Goal: Information Seeking & Learning: Compare options

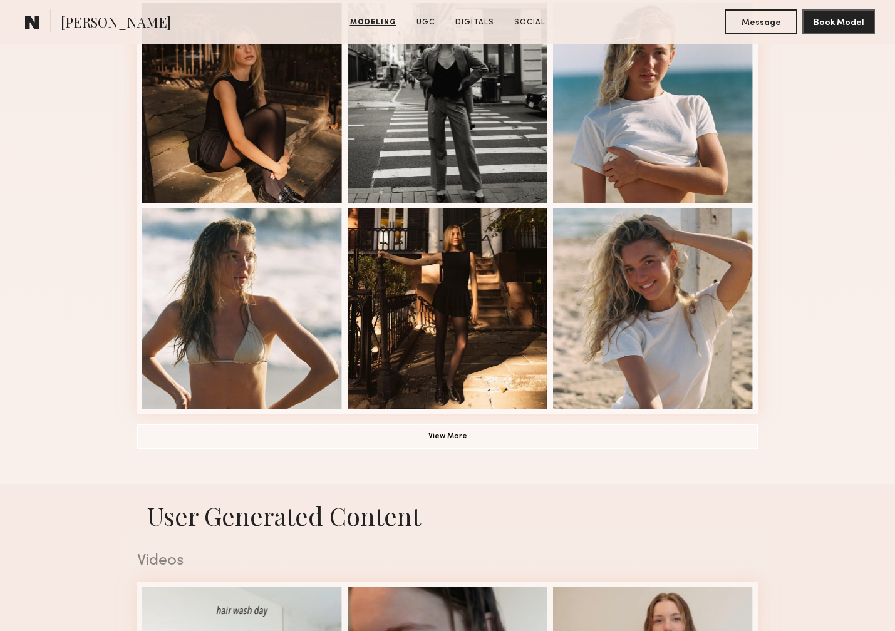
scroll to position [829, 0]
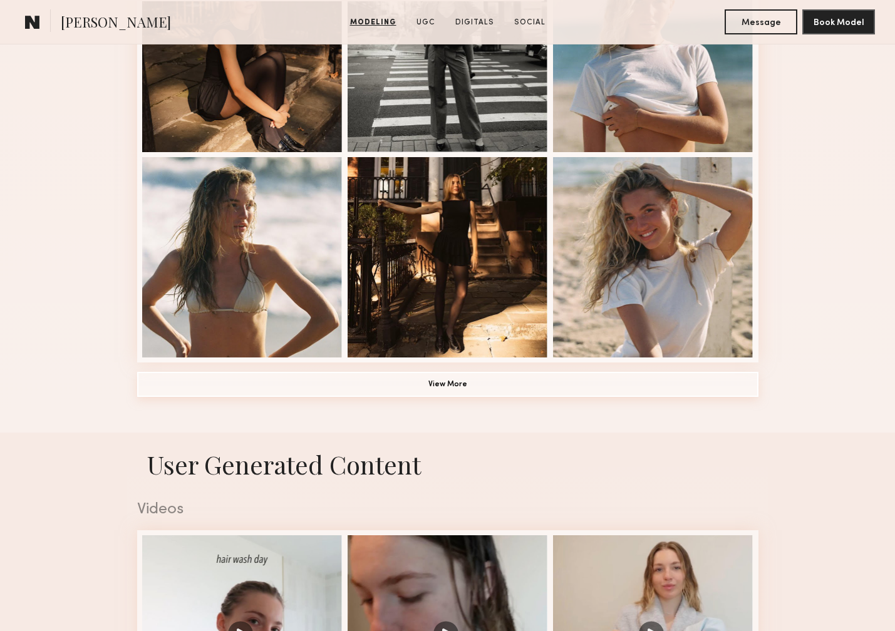
click at [429, 389] on button "View More" at bounding box center [447, 384] width 621 height 25
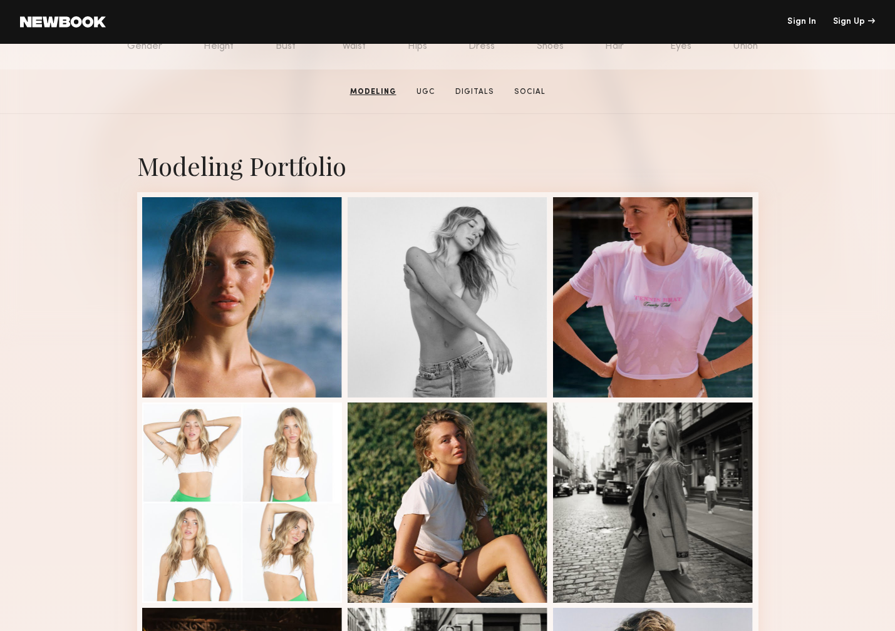
scroll to position [0, 0]
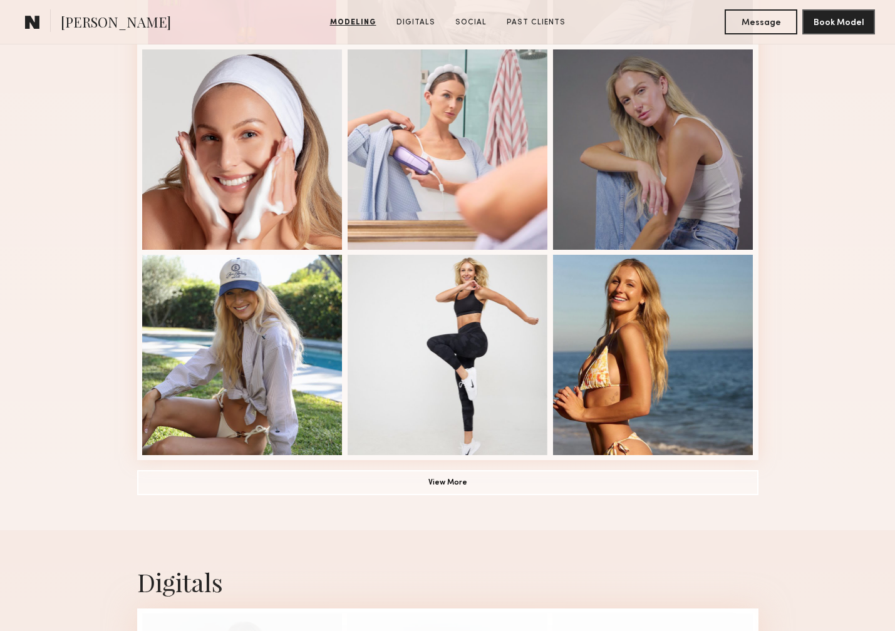
scroll to position [737, 0]
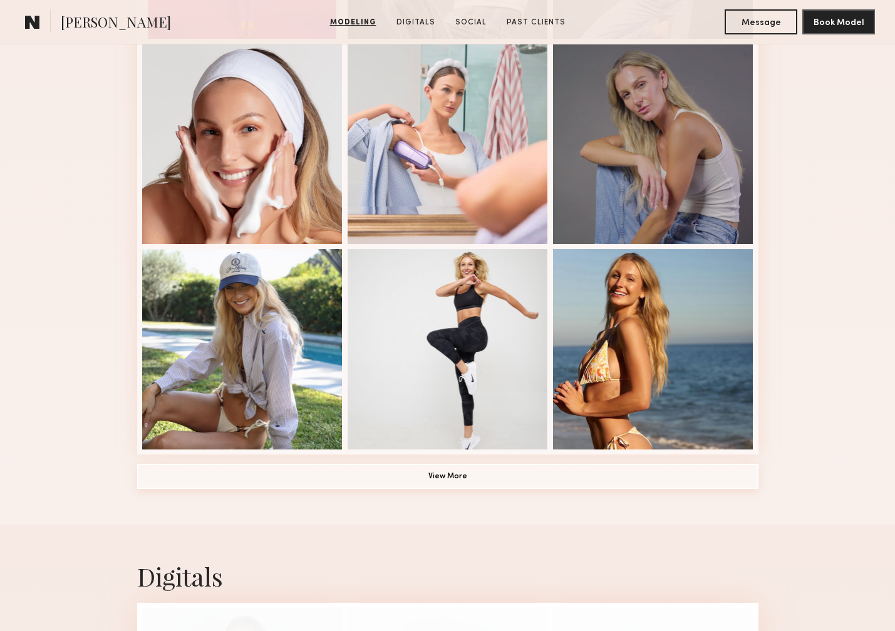
click at [478, 481] on button "View More" at bounding box center [447, 476] width 621 height 25
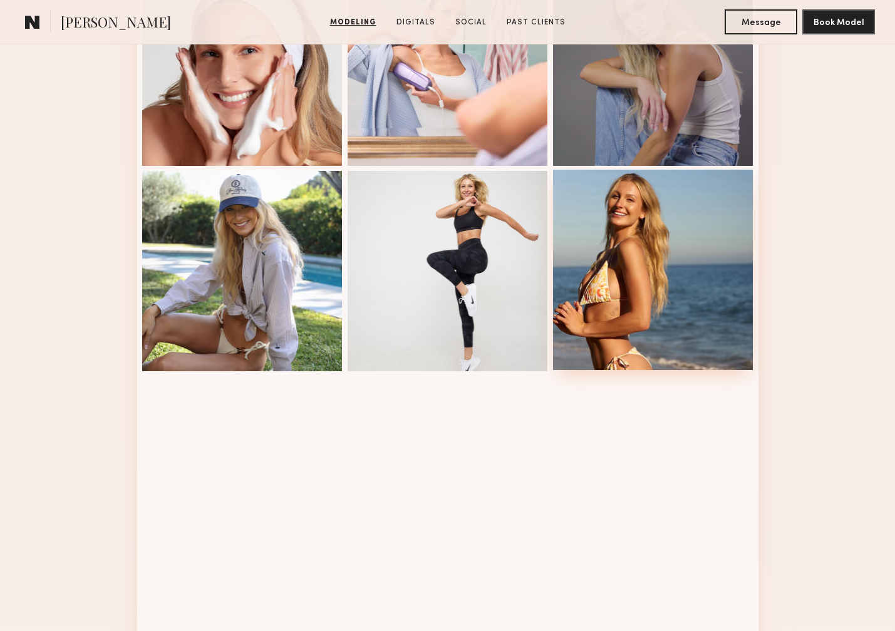
scroll to position [0, 0]
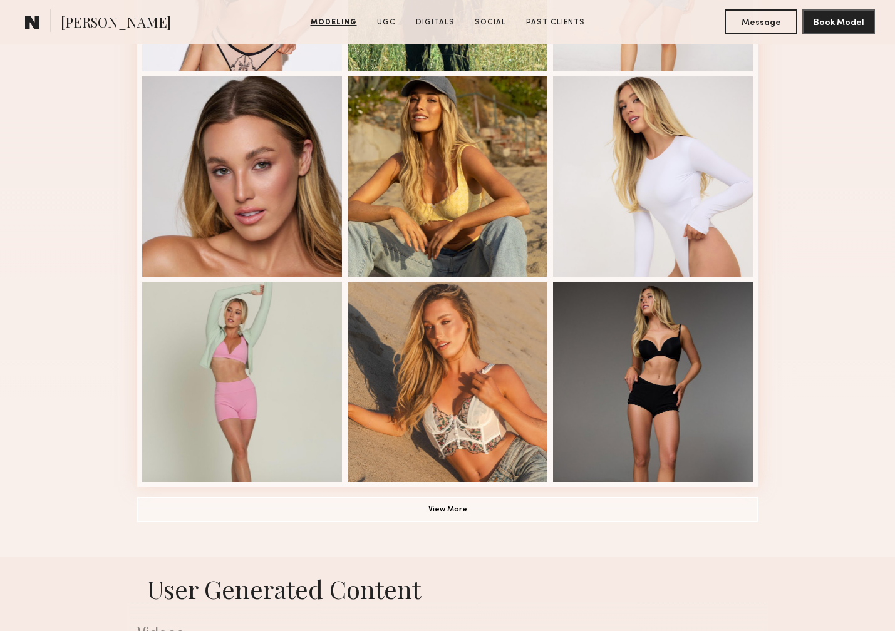
scroll to position [707, 0]
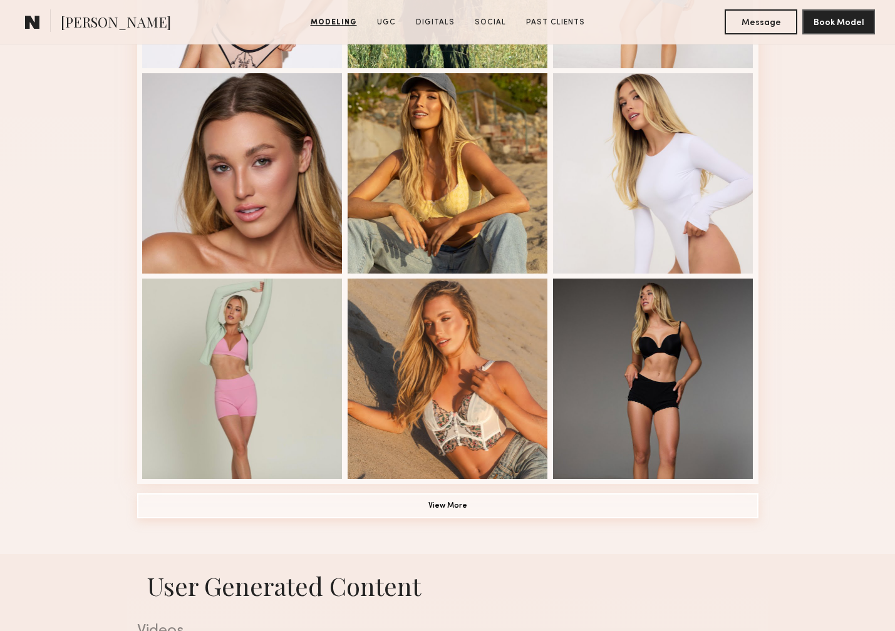
click at [520, 508] on button "View More" at bounding box center [447, 505] width 621 height 25
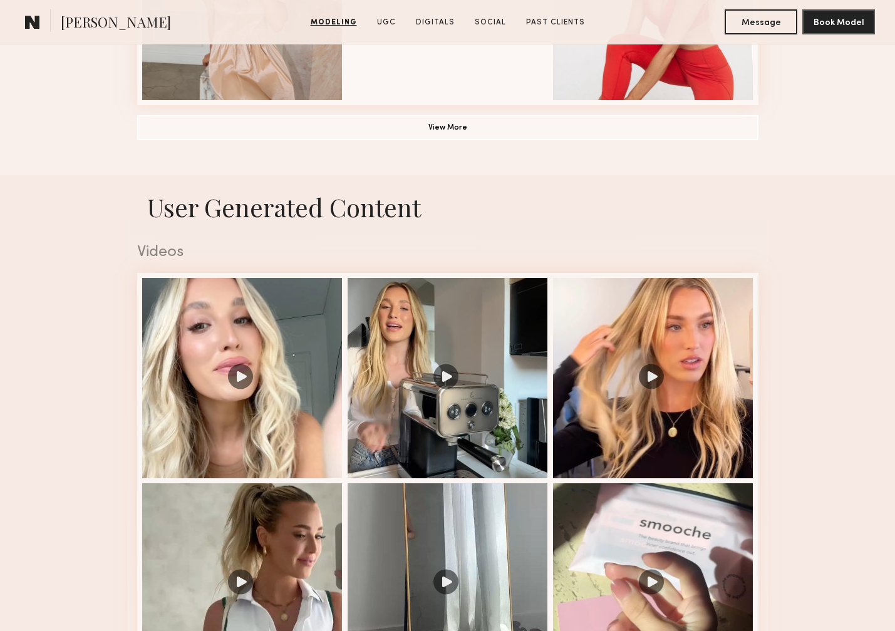
scroll to position [1902, 0]
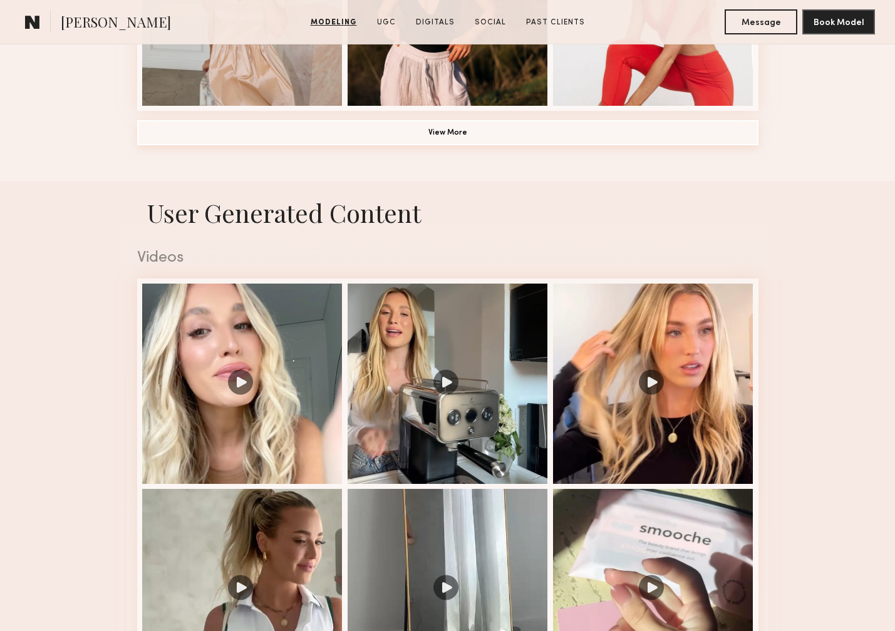
click at [498, 140] on button "View More" at bounding box center [447, 132] width 621 height 25
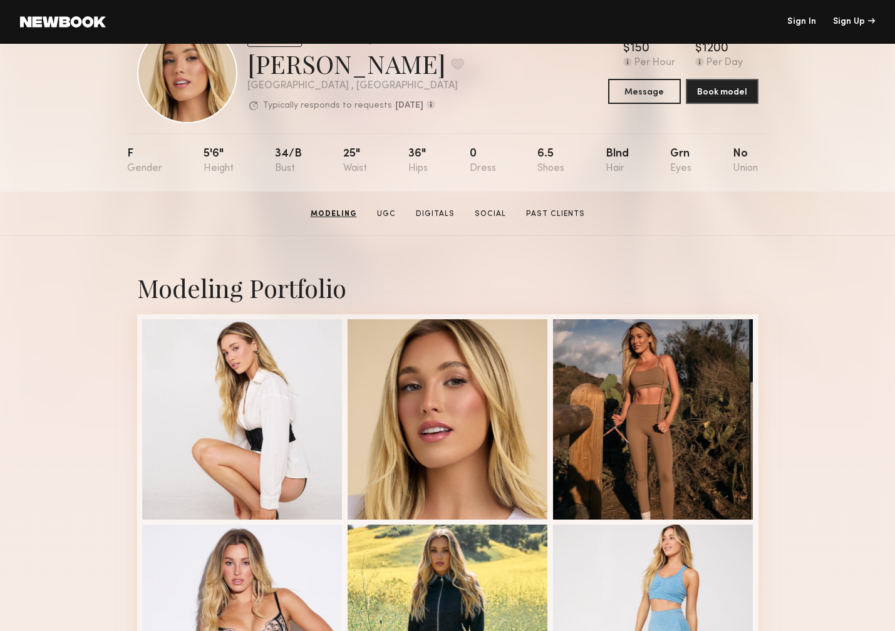
scroll to position [0, 0]
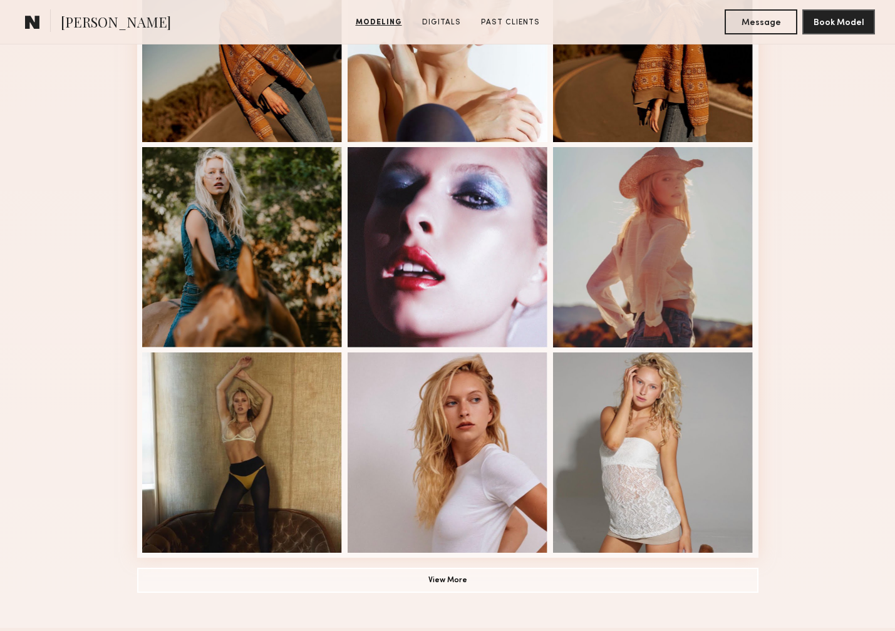
scroll to position [655, 0]
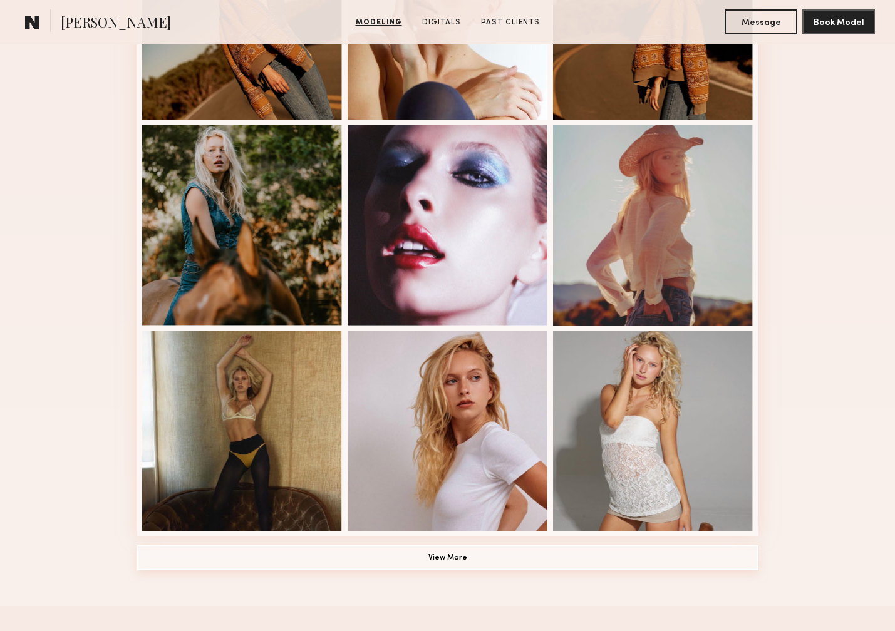
click at [441, 561] on button "View More" at bounding box center [447, 557] width 621 height 25
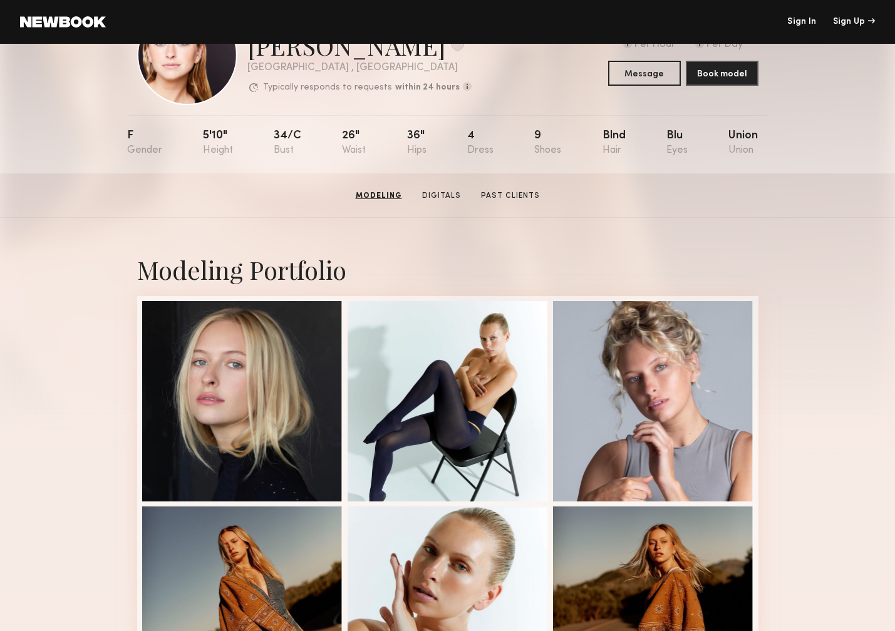
scroll to position [67, 0]
